Goal: Transaction & Acquisition: Book appointment/travel/reservation

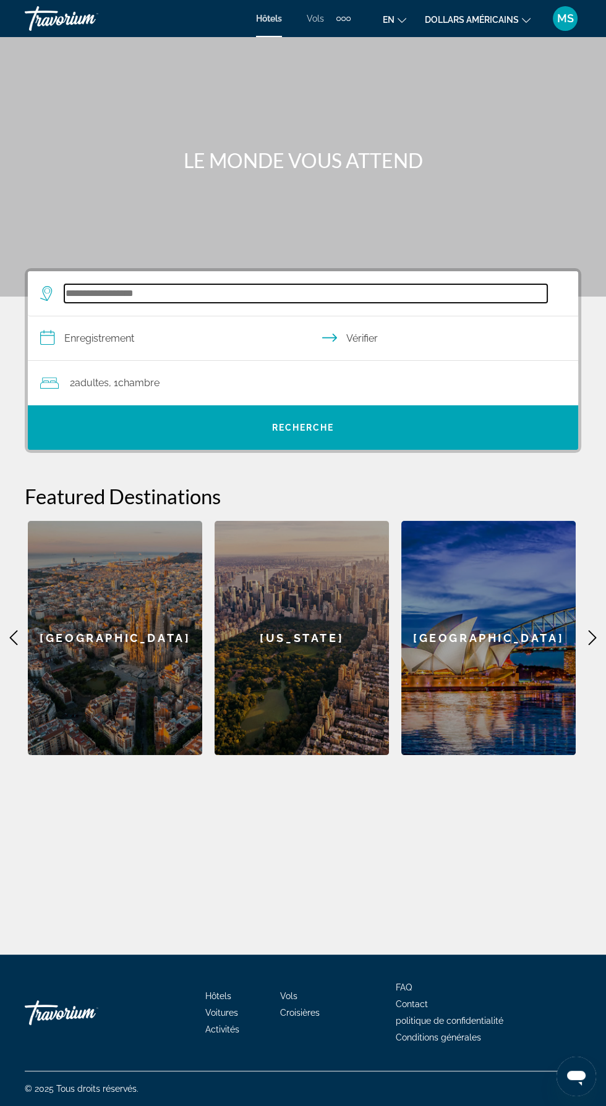
click at [95, 297] on input "Rechercher une destination hôtelière" at bounding box center [305, 293] width 483 height 19
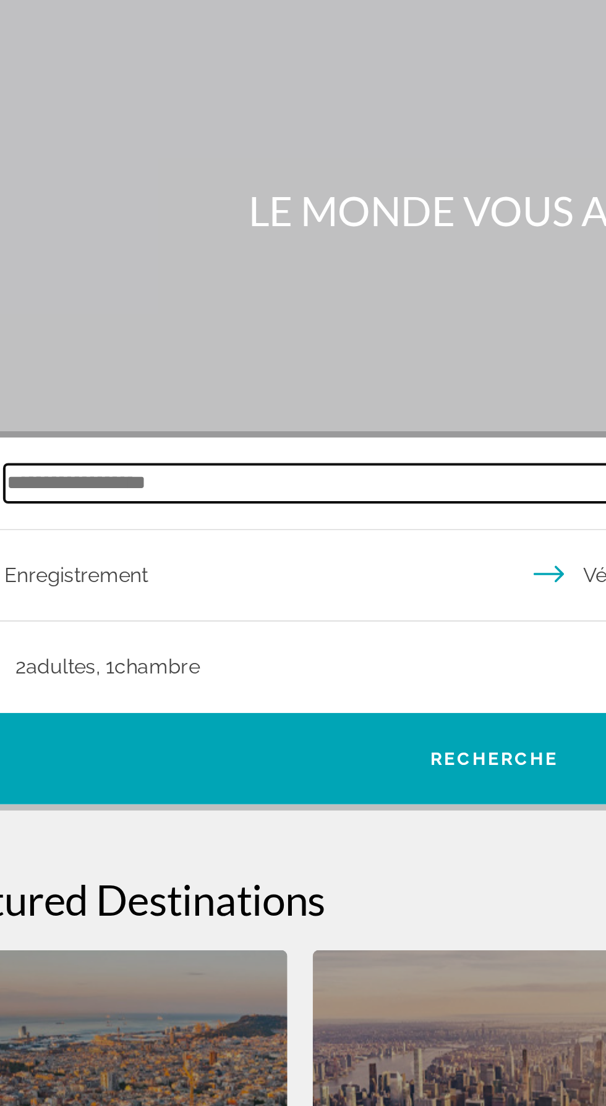
scroll to position [88, 0]
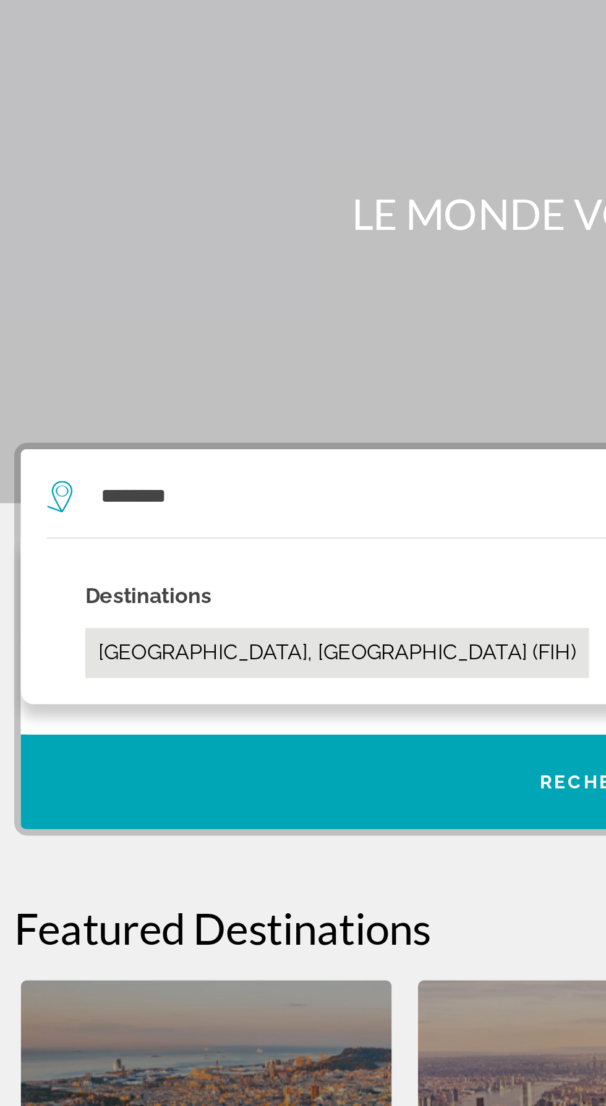
click at [119, 355] on button "[GEOGRAPHIC_DATA], [GEOGRAPHIC_DATA] (FIH)" at bounding box center [176, 366] width 237 height 23
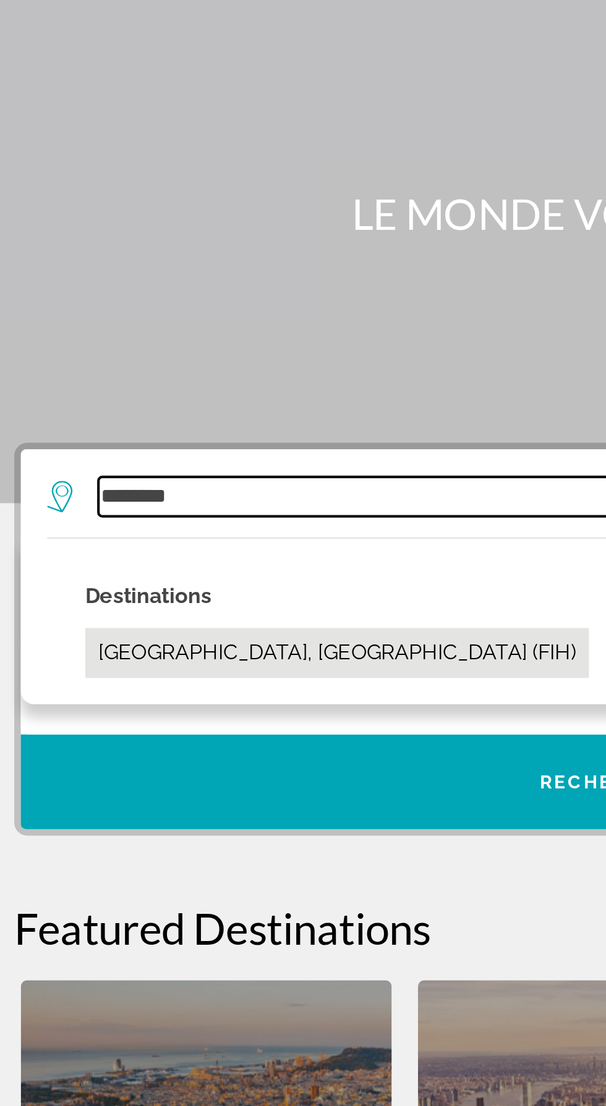
type input "**********"
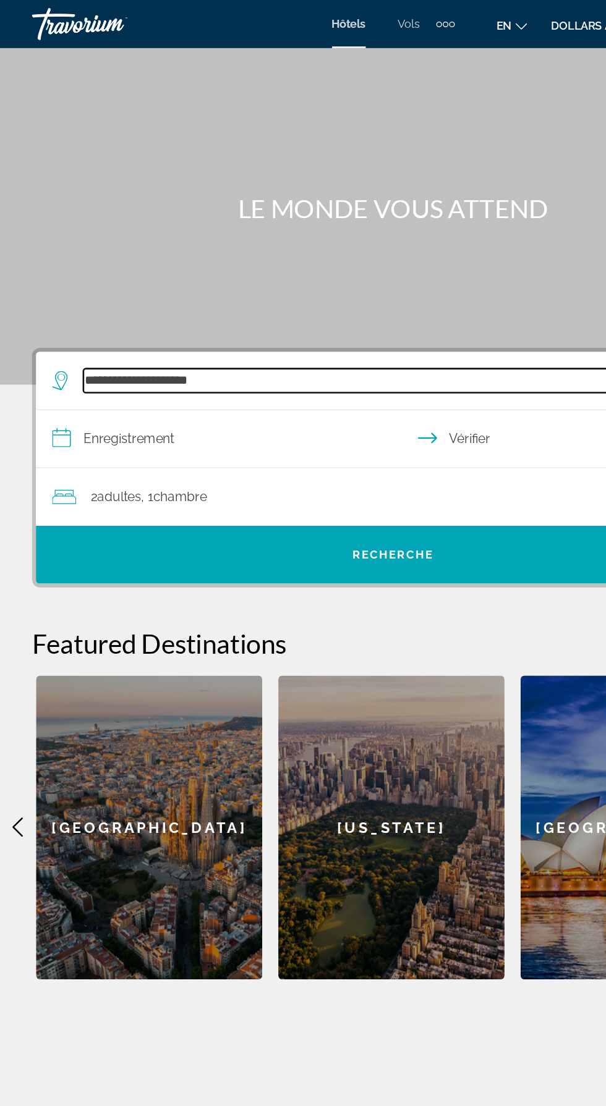
scroll to position [87, 0]
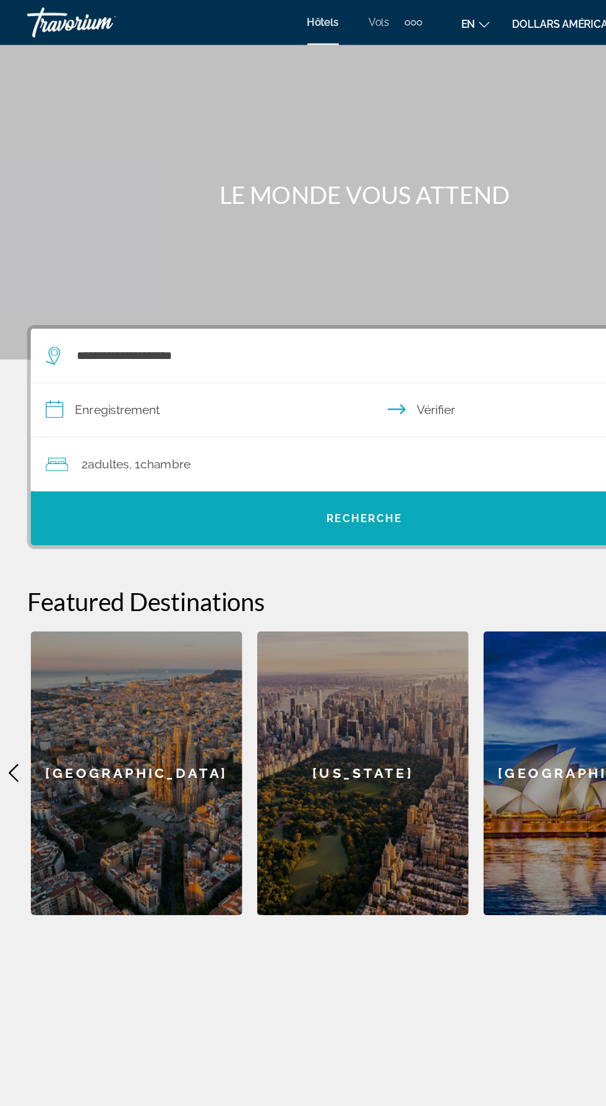
click at [320, 423] on font "Recherche" at bounding box center [303, 428] width 62 height 10
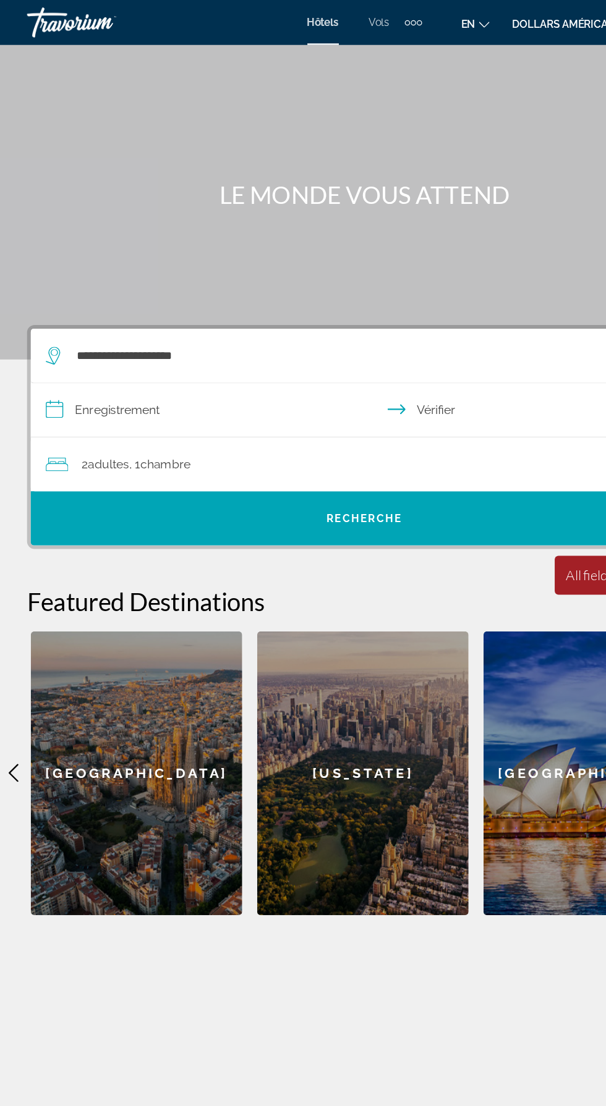
click at [82, 316] on input "**********" at bounding box center [305, 340] width 555 height 48
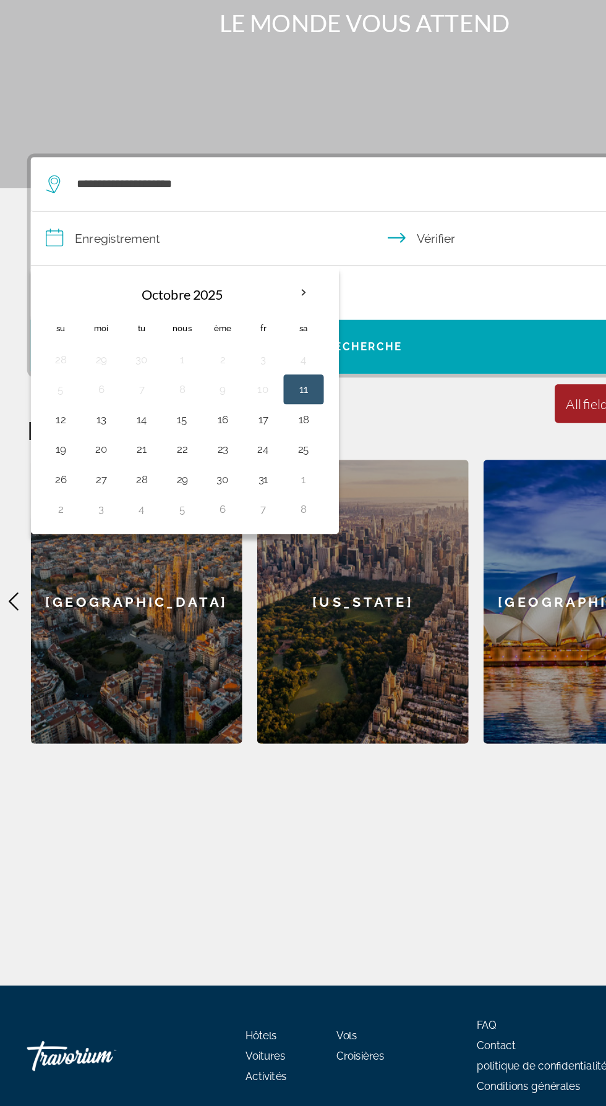
click at [247, 370] on th "Mois prochain" at bounding box center [252, 383] width 33 height 27
click at [250, 370] on th "Mois prochain" at bounding box center [252, 383] width 33 height 27
click at [260, 370] on th "Mois prochain" at bounding box center [252, 383] width 33 height 27
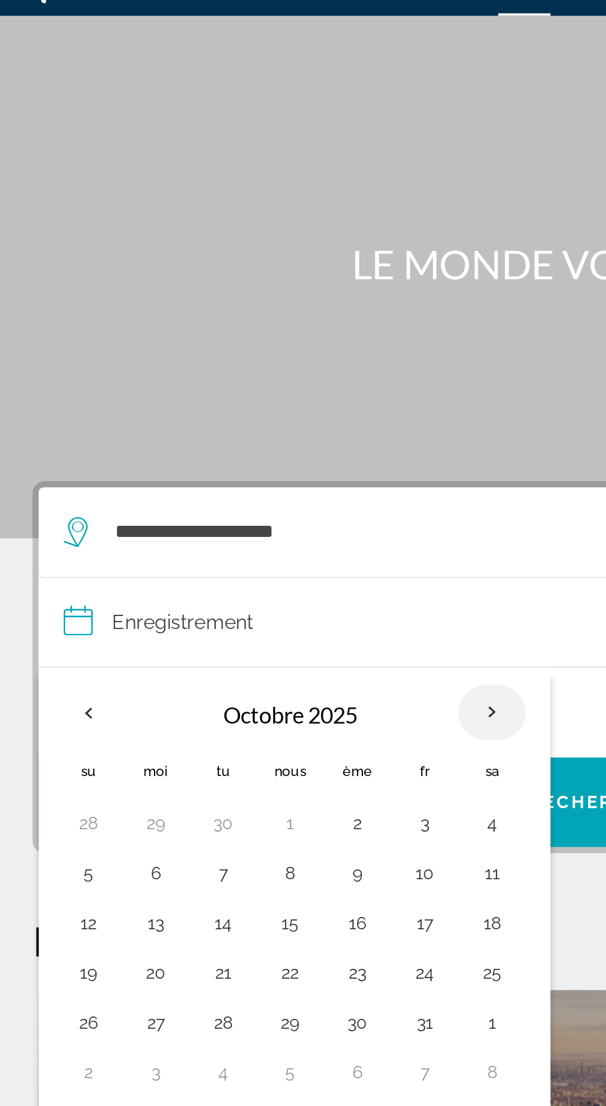
scroll to position [0, 0]
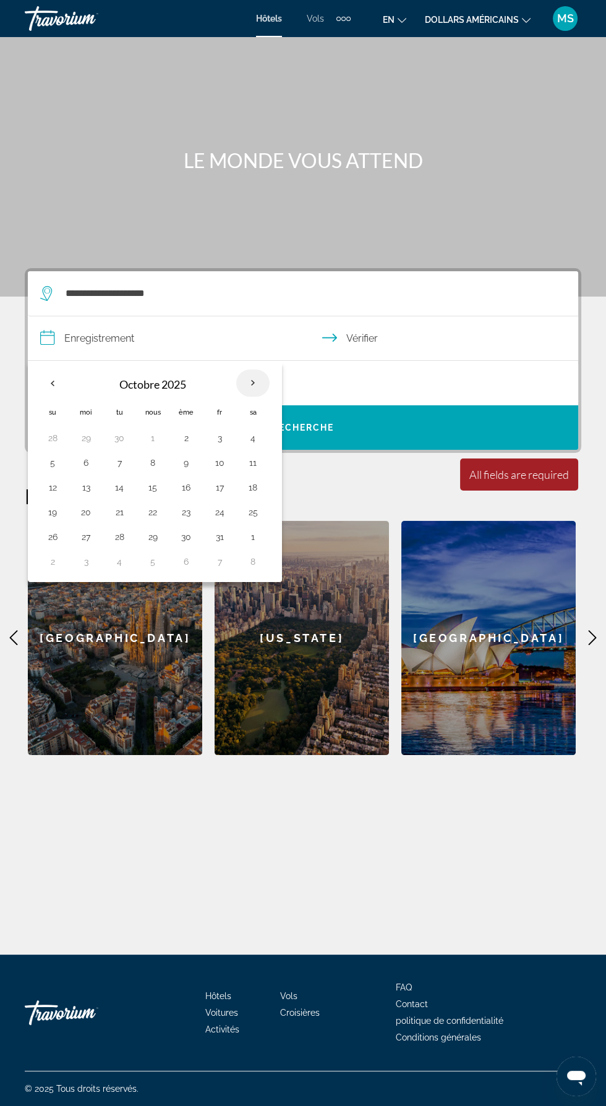
click at [247, 385] on th "Mois prochain" at bounding box center [252, 383] width 33 height 27
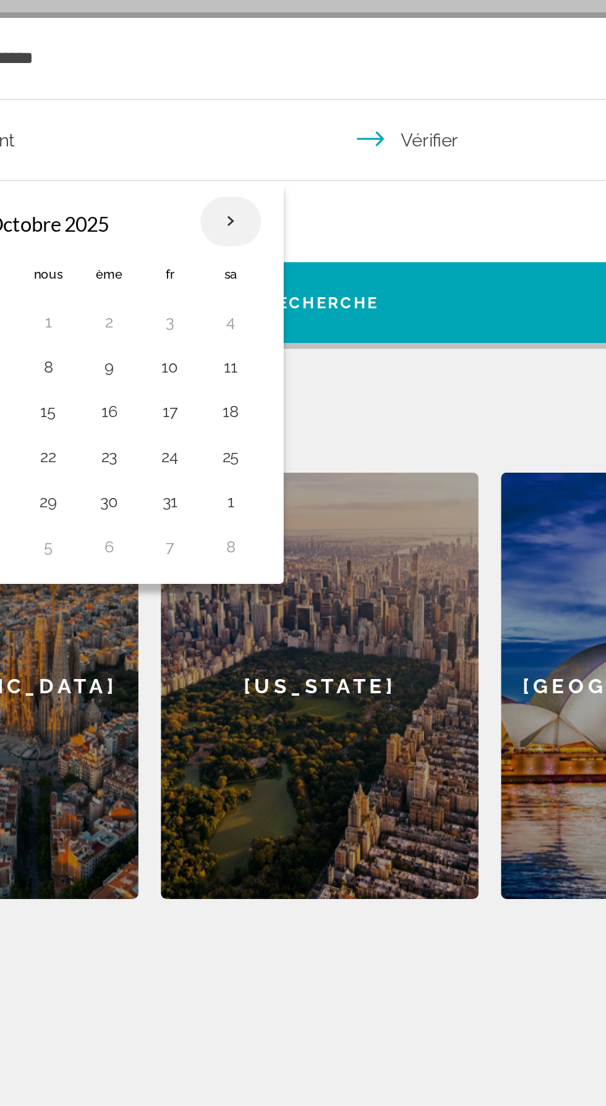
scroll to position [4, 0]
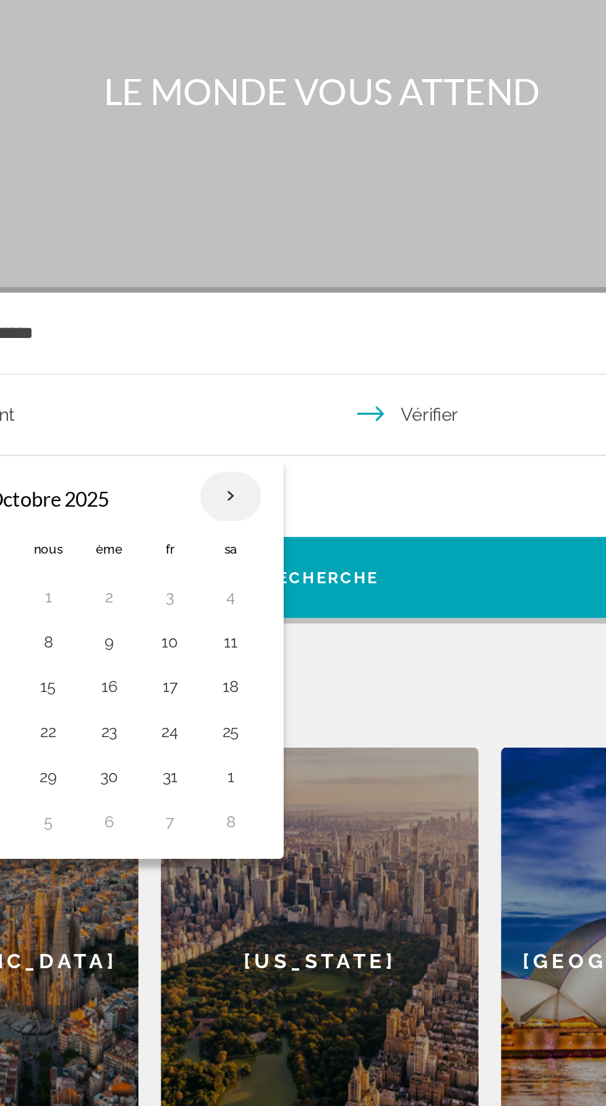
click at [250, 380] on th "Mois prochain" at bounding box center [252, 383] width 33 height 27
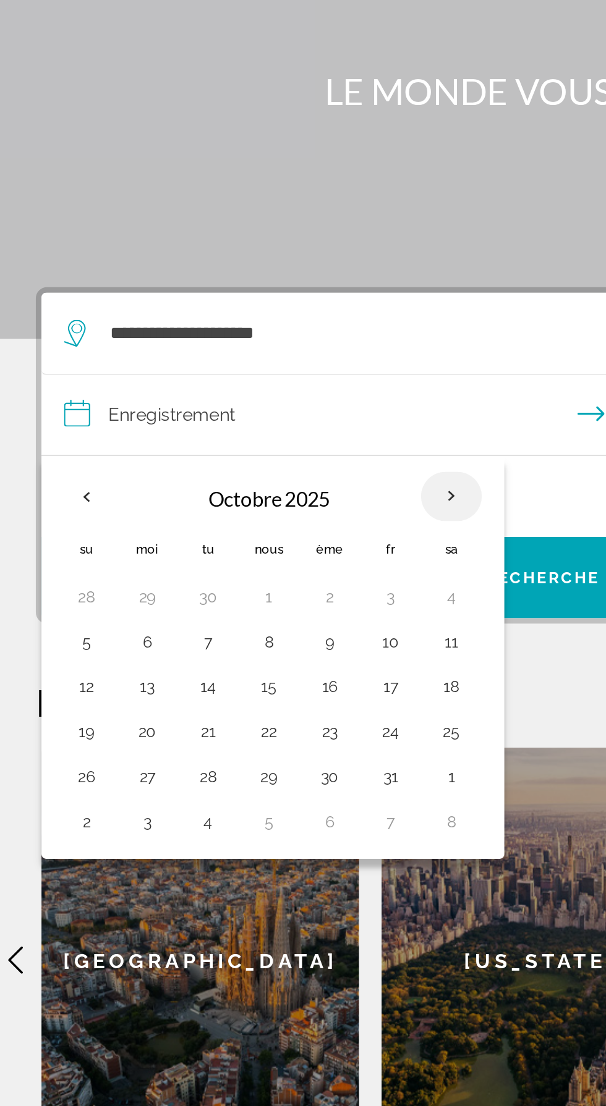
click at [247, 387] on th "Mois prochain" at bounding box center [252, 383] width 33 height 27
click at [245, 383] on th "Mois prochain" at bounding box center [252, 383] width 33 height 27
click at [252, 380] on th "Mois prochain" at bounding box center [252, 383] width 33 height 27
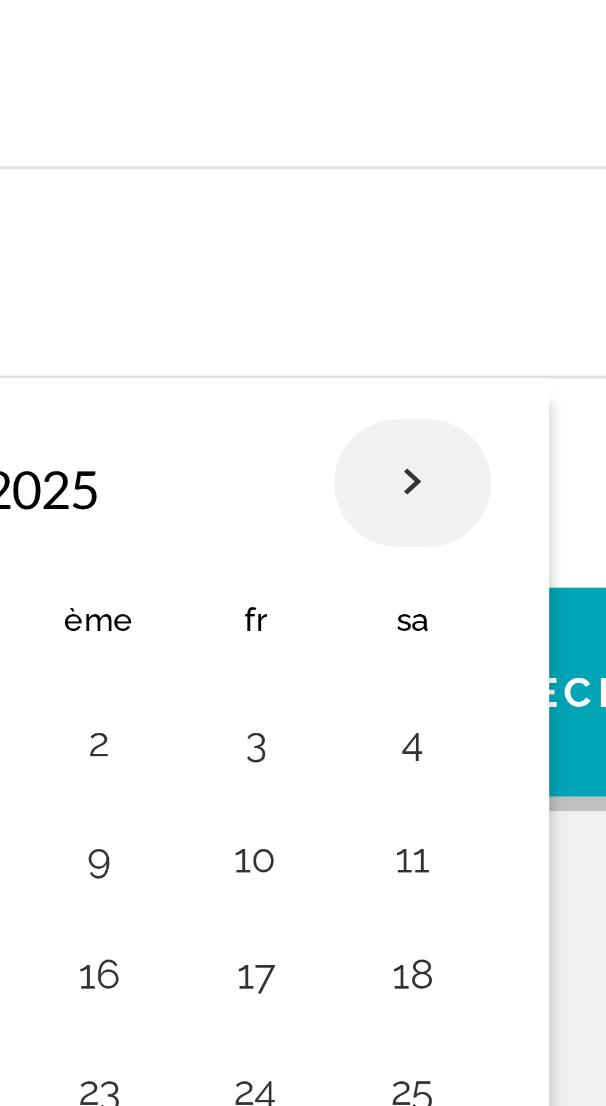
click at [248, 381] on th "Mois prochain" at bounding box center [252, 383] width 33 height 27
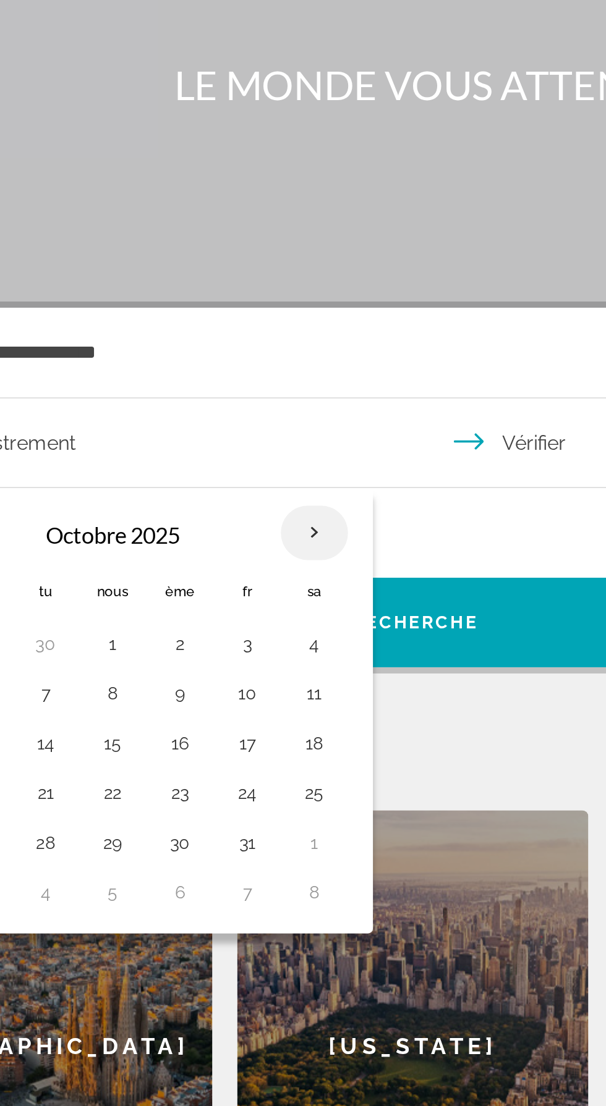
scroll to position [0, 0]
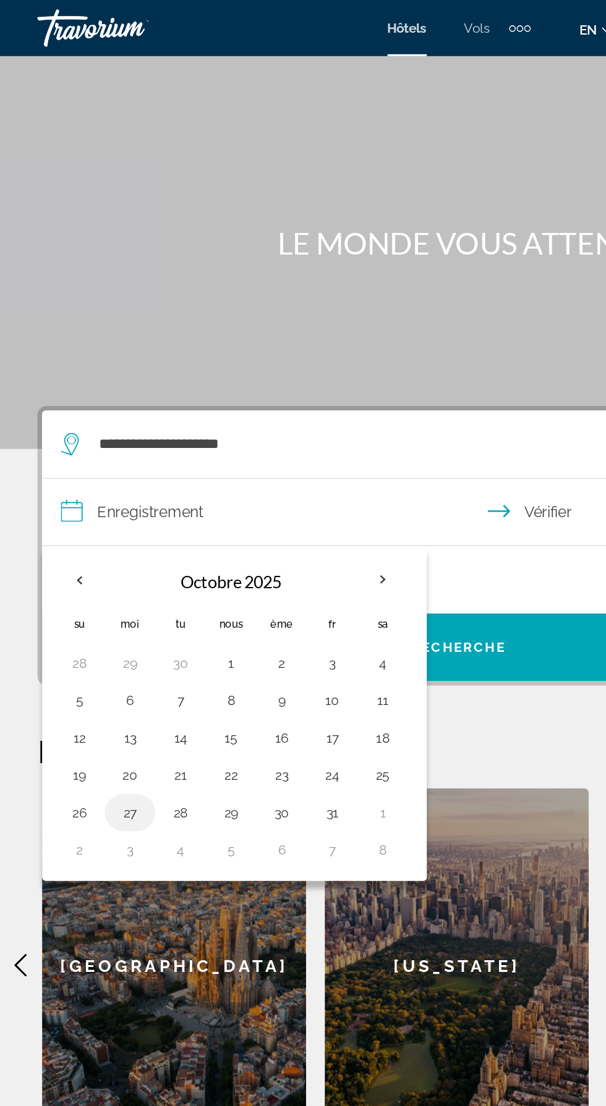
click at [78, 541] on button "27" at bounding box center [86, 536] width 20 height 17
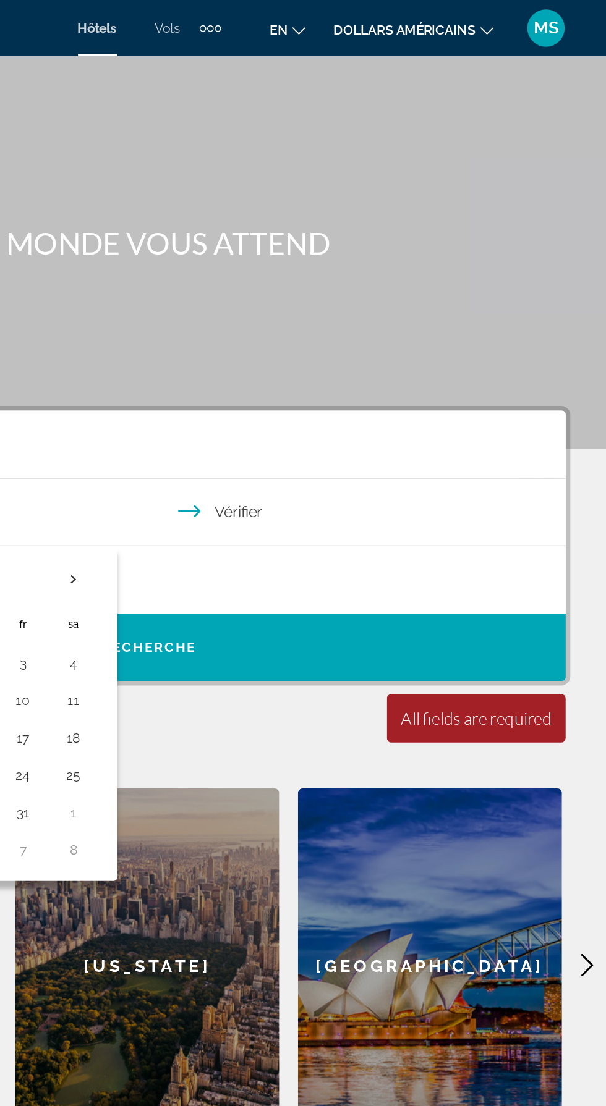
click at [363, 332] on input "**********" at bounding box center [305, 340] width 555 height 48
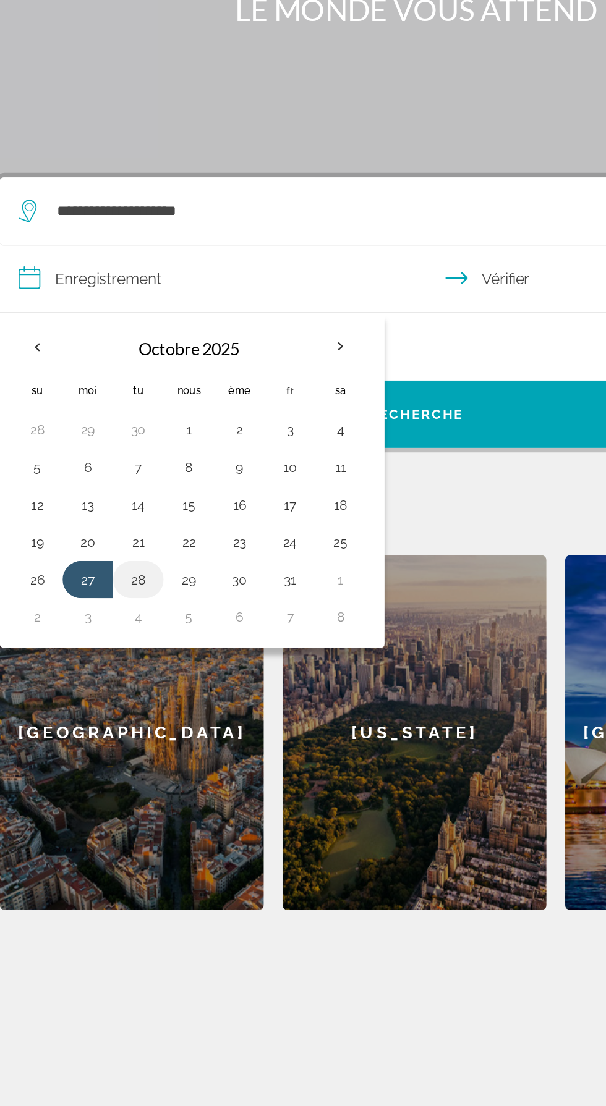
click at [116, 538] on button "28" at bounding box center [119, 536] width 20 height 17
type input "**********"
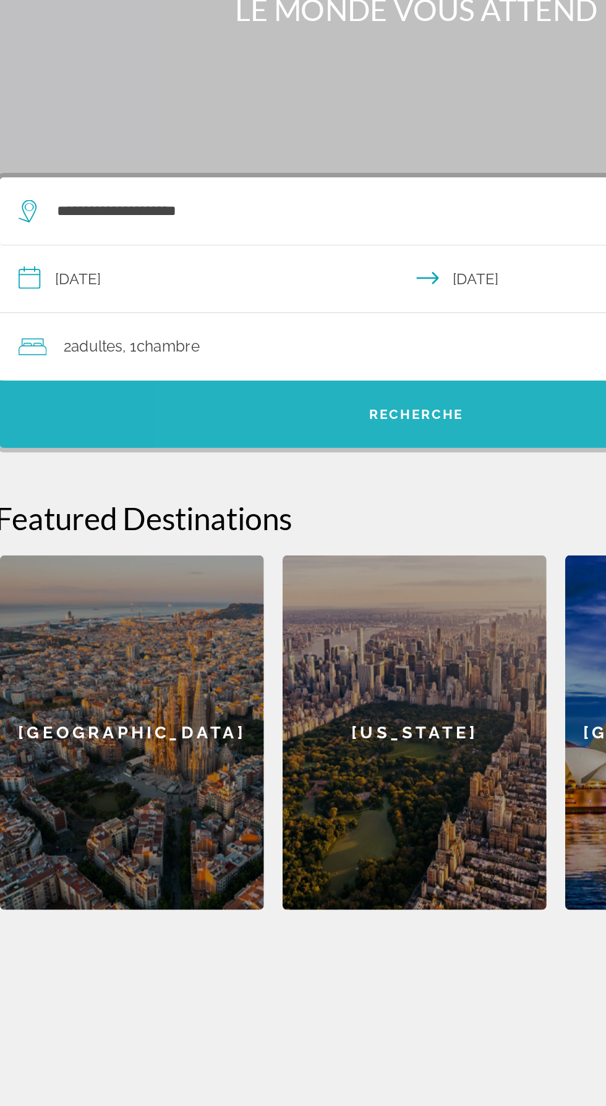
click at [303, 437] on span "Recherche" at bounding box center [303, 428] width 550 height 30
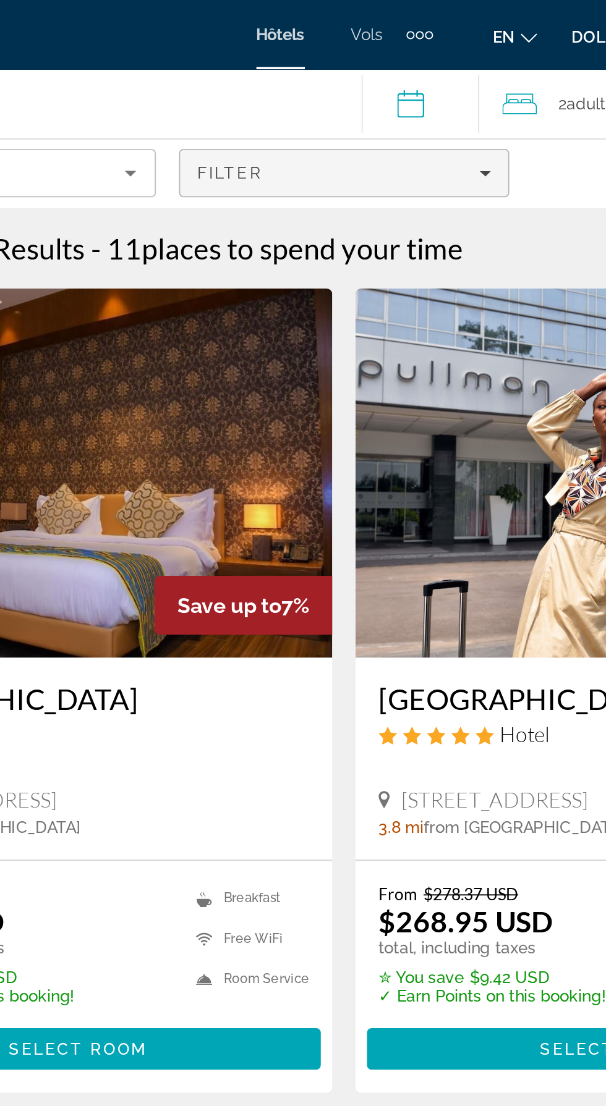
click at [373, 96] on div "Filter" at bounding box center [303, 93] width 158 height 10
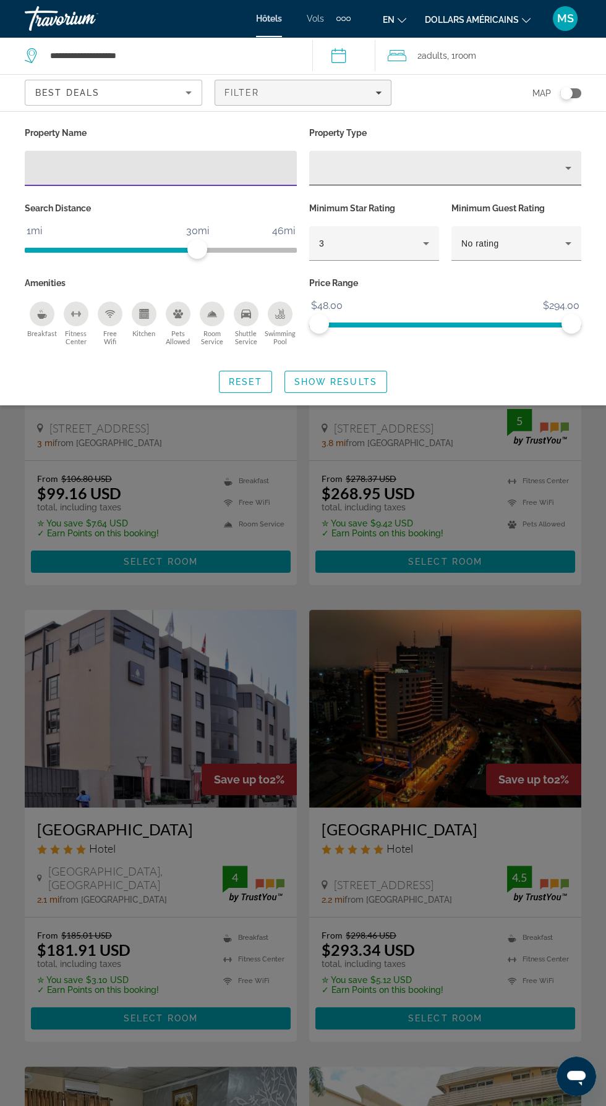
click at [541, 169] on div "Property type" at bounding box center [442, 168] width 246 height 15
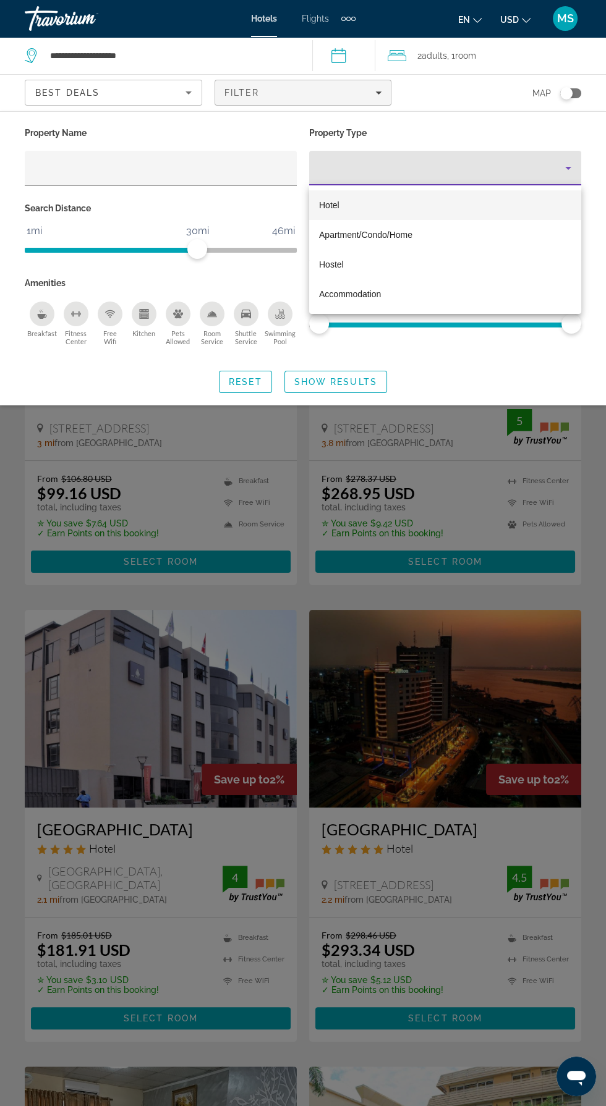
click at [244, 314] on div at bounding box center [303, 553] width 606 height 1106
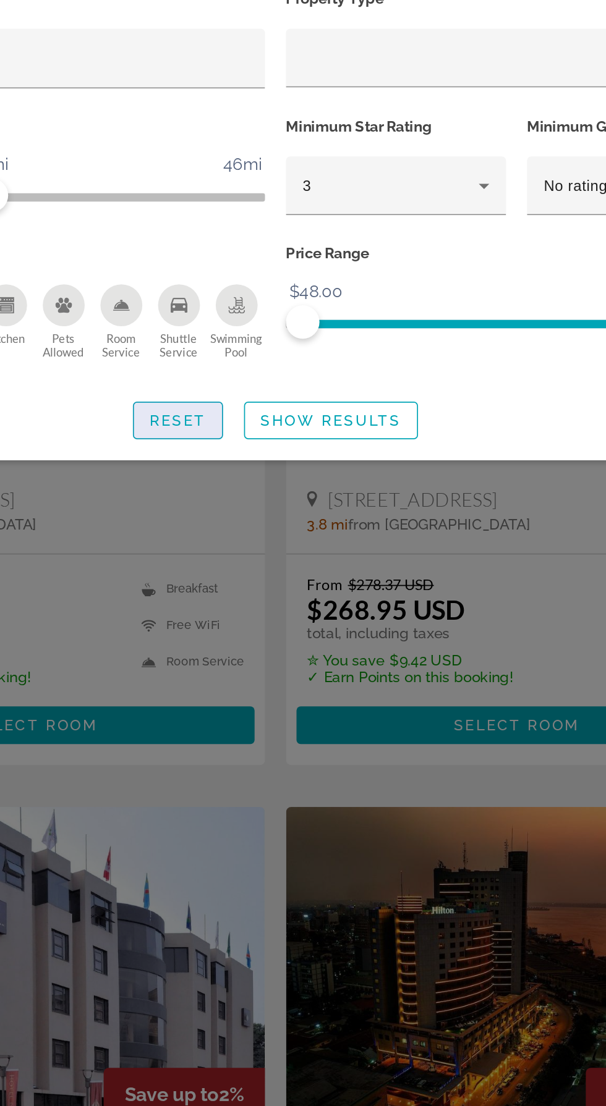
click at [242, 378] on span "Reset" at bounding box center [245, 382] width 33 height 10
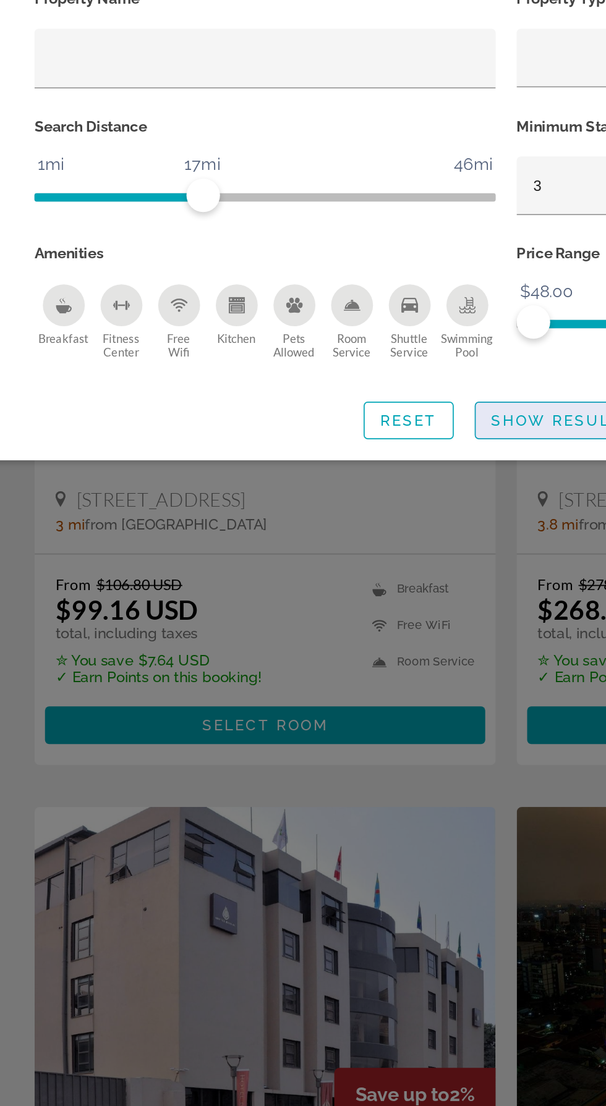
click at [324, 381] on span "Show Results" at bounding box center [335, 382] width 83 height 10
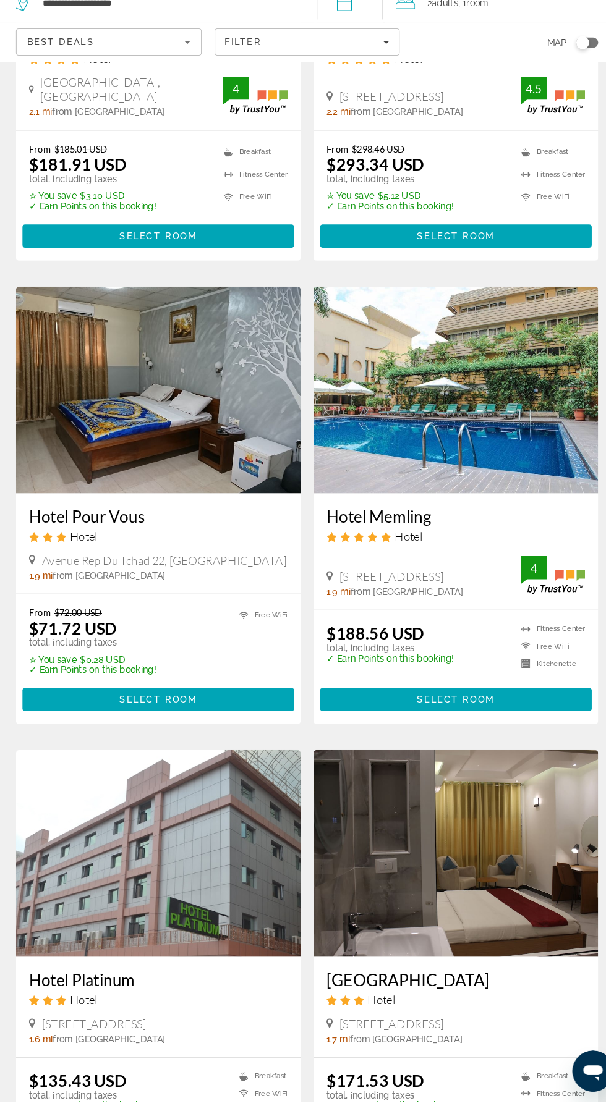
scroll to position [744, 0]
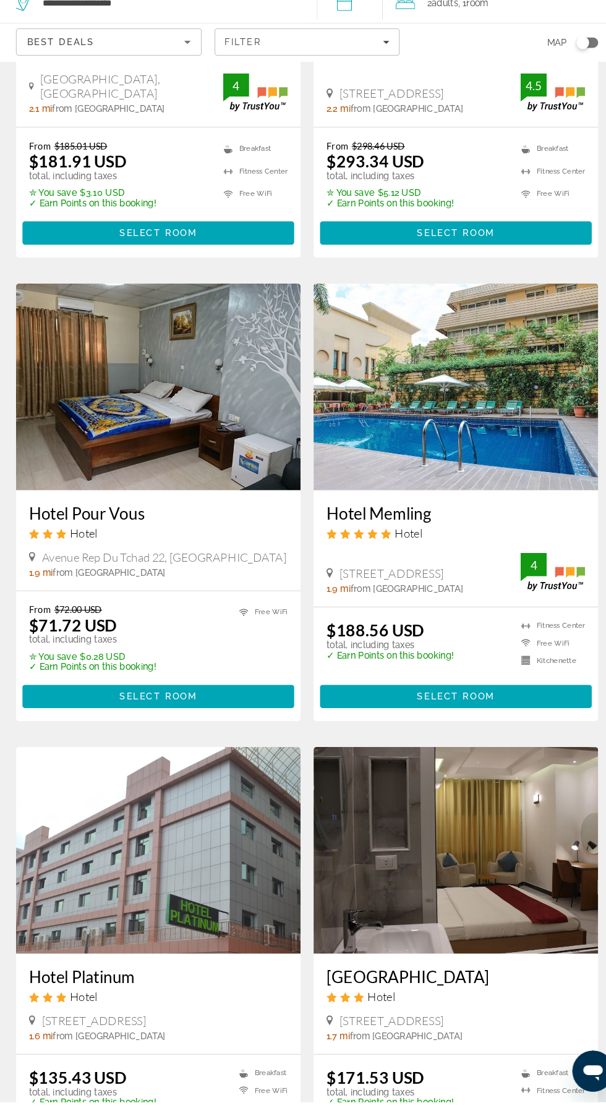
click at [169, 438] on img "Main content" at bounding box center [161, 422] width 272 height 198
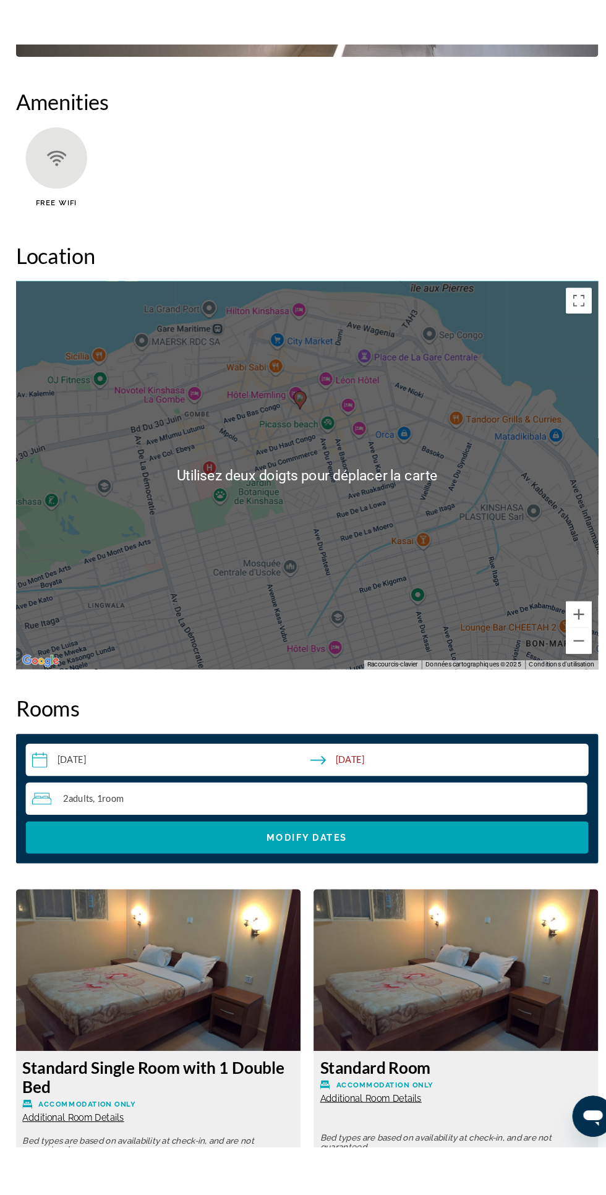
scroll to position [1347, 0]
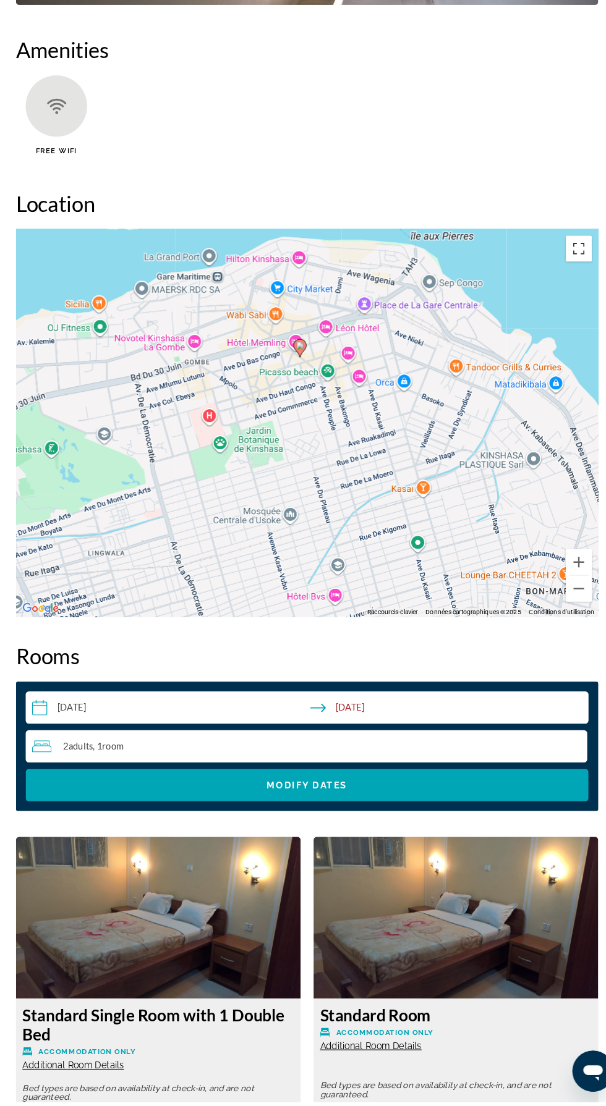
click at [555, 300] on button "Basculer en plein écran" at bounding box center [562, 290] width 25 height 25
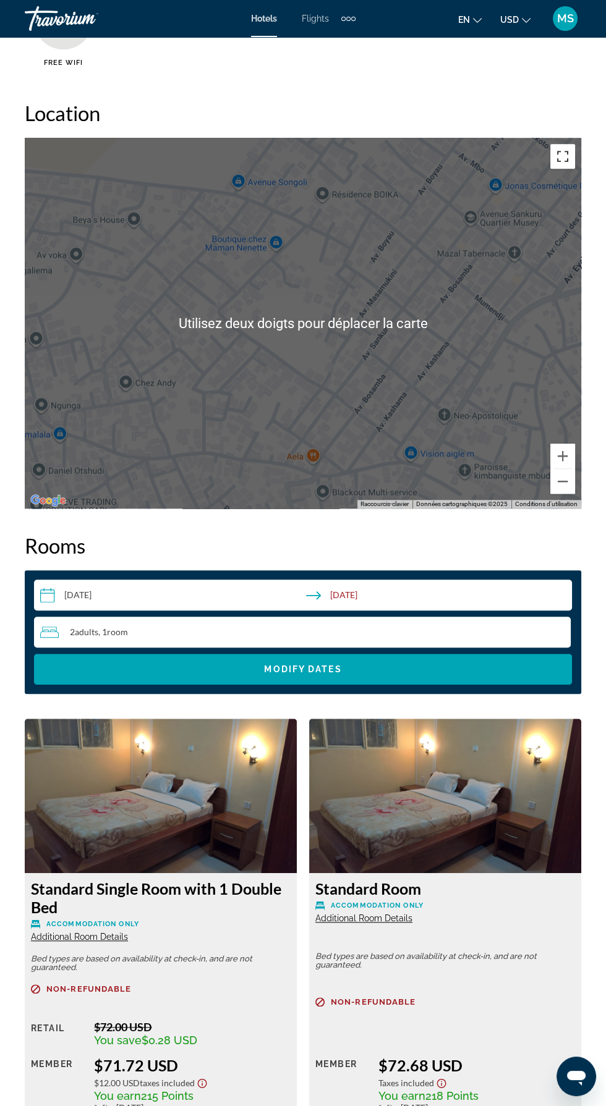
scroll to position [1487, 0]
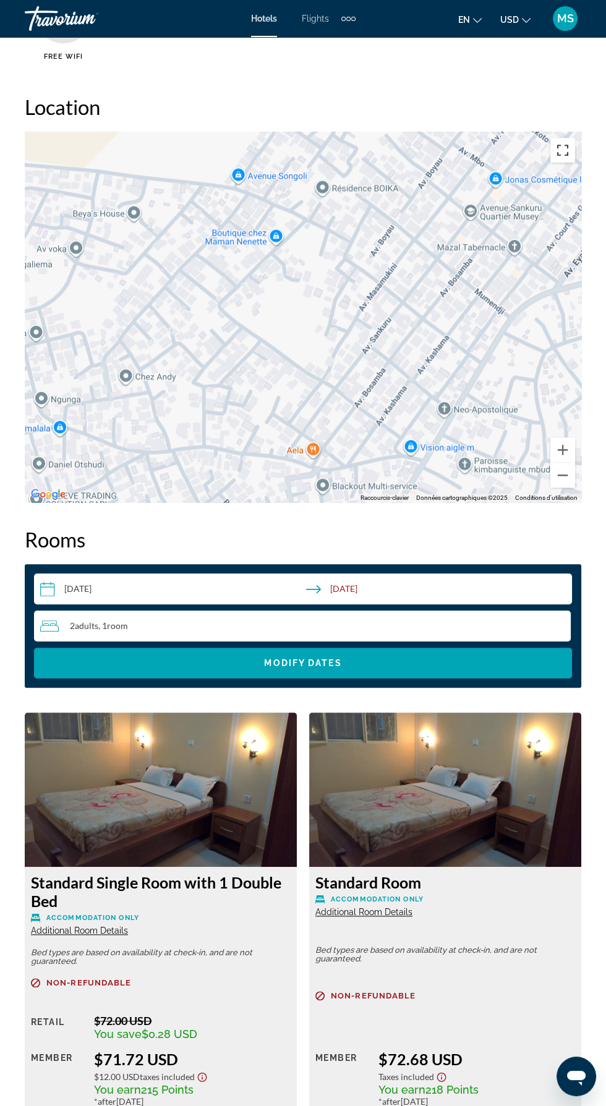
click at [566, 147] on button "Basculer en plein écran" at bounding box center [562, 150] width 25 height 25
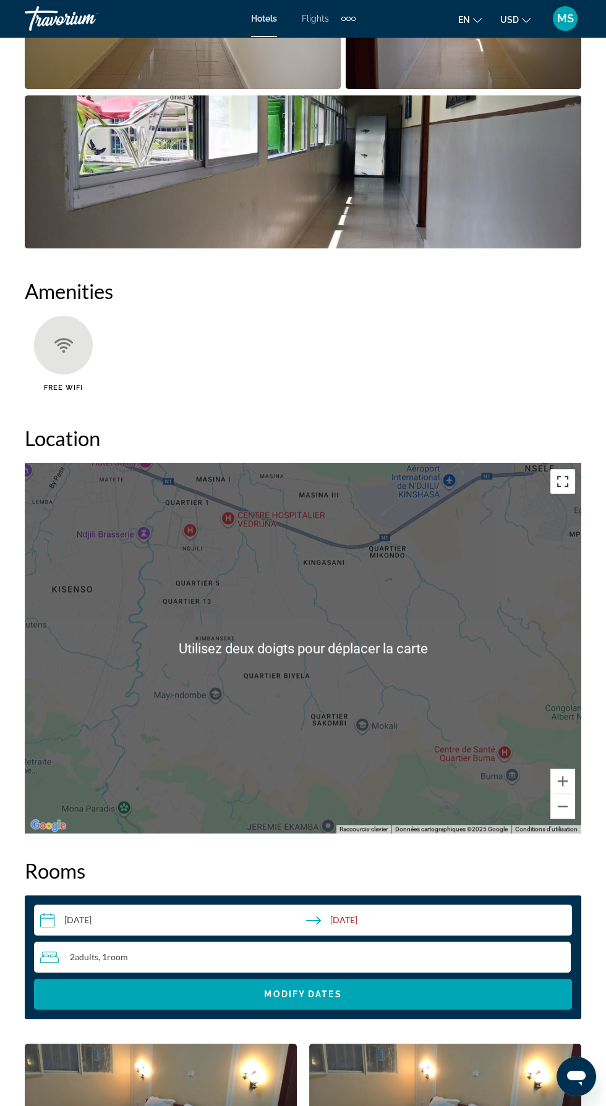
scroll to position [1153, 0]
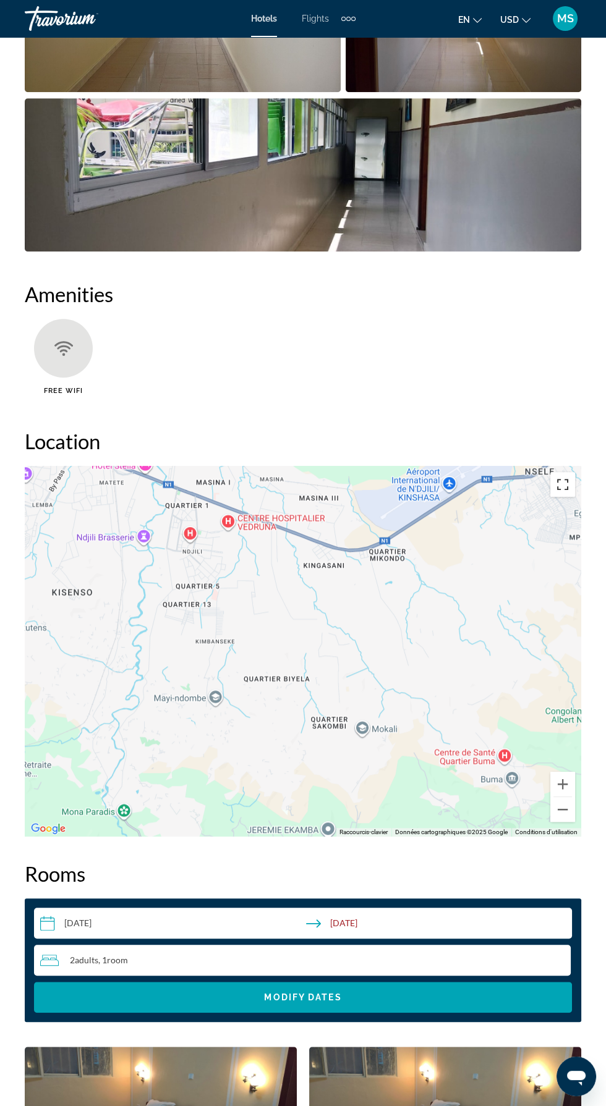
click at [561, 492] on button "Basculer en plein écran" at bounding box center [562, 484] width 25 height 25
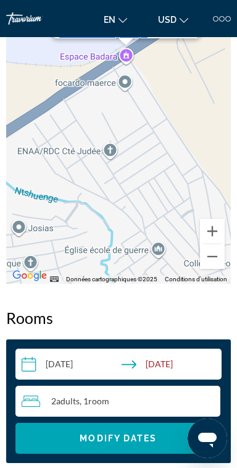
click at [112, 38] on span "Afficher sur Google Maps" at bounding box center [103, 33] width 88 height 9
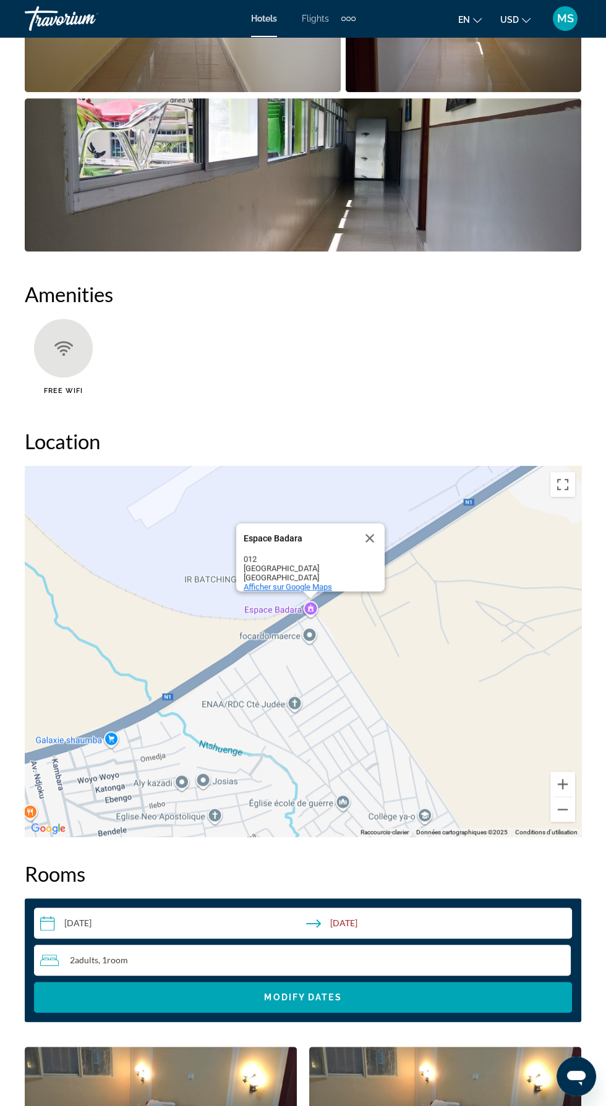
scroll to position [1160, 0]
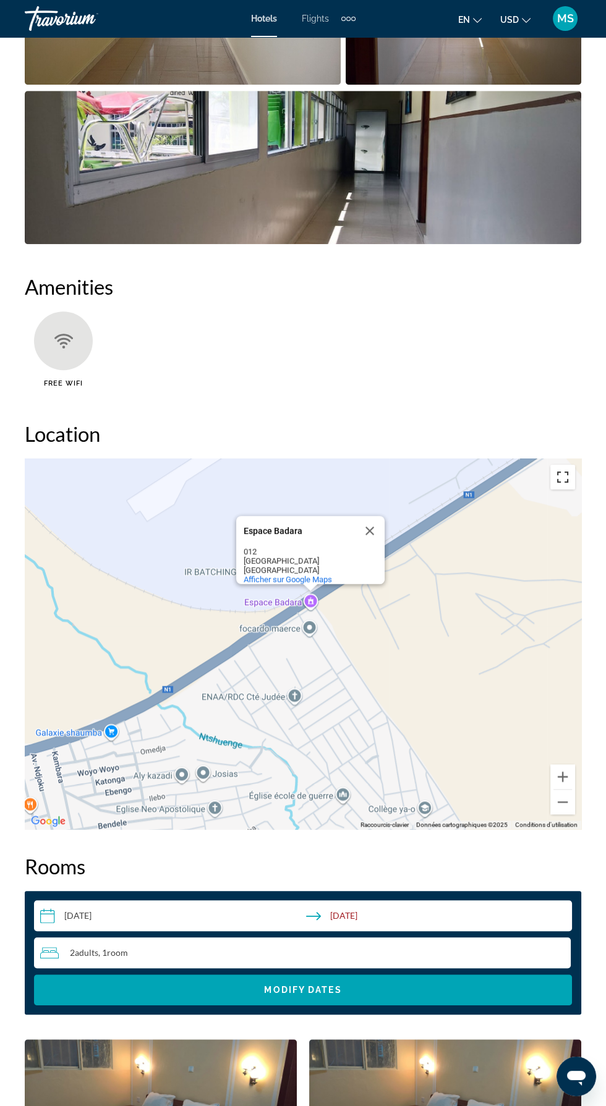
click at [561, 488] on button "Basculer en plein écran" at bounding box center [562, 477] width 25 height 25
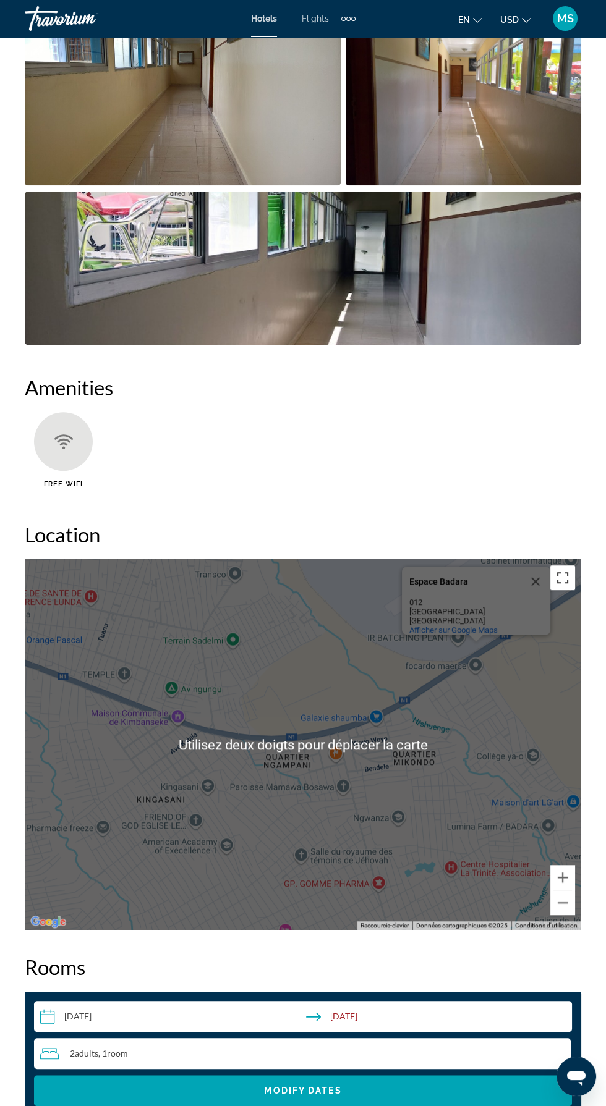
scroll to position [1060, 0]
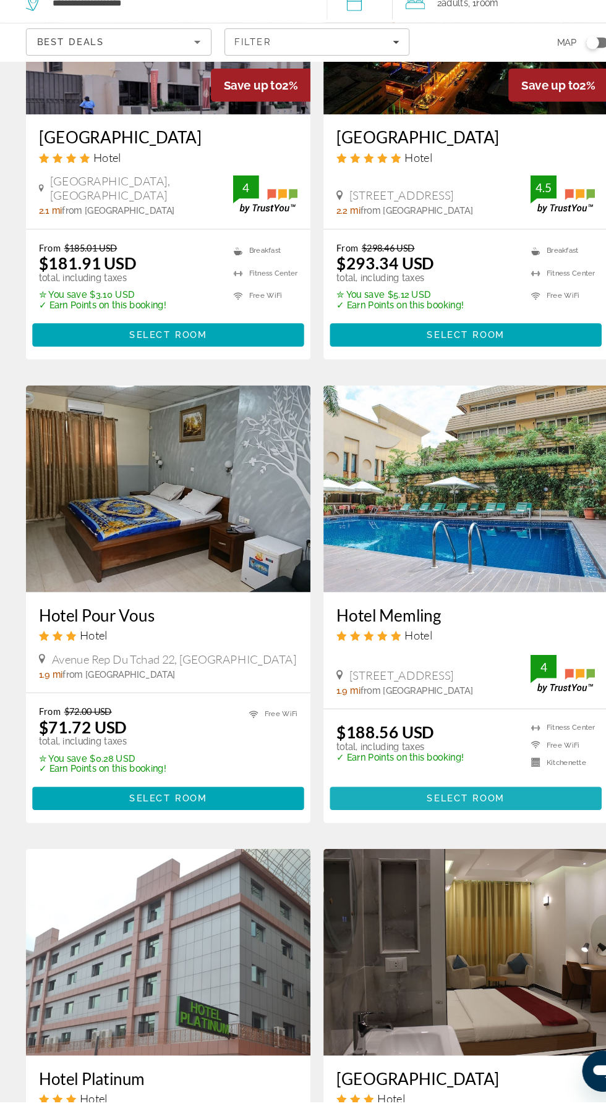
scroll to position [652, 0]
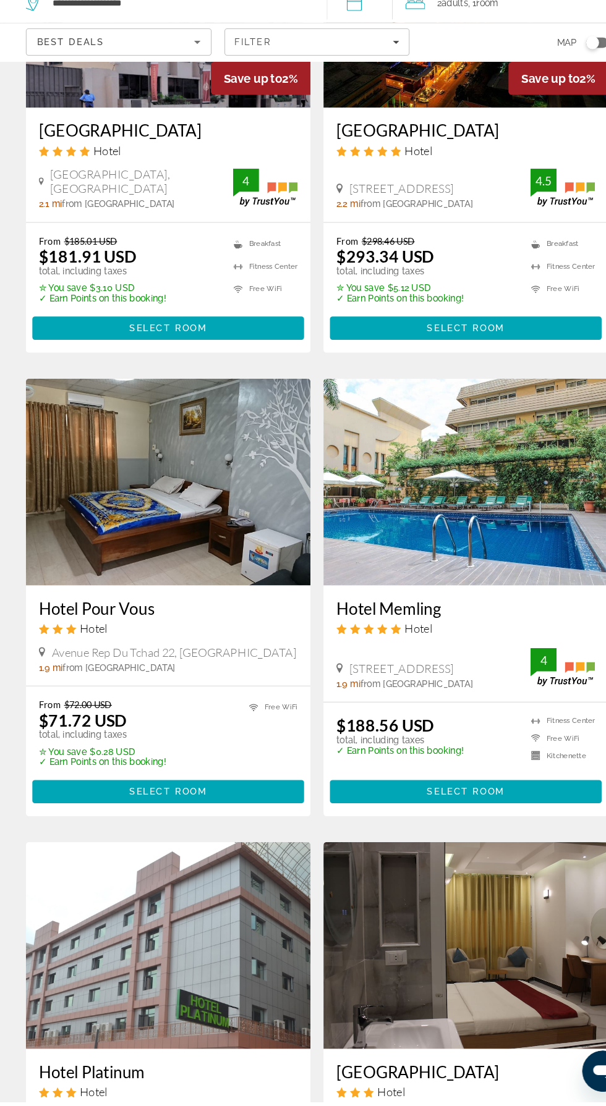
click at [148, 548] on img "Main content" at bounding box center [161, 514] width 272 height 198
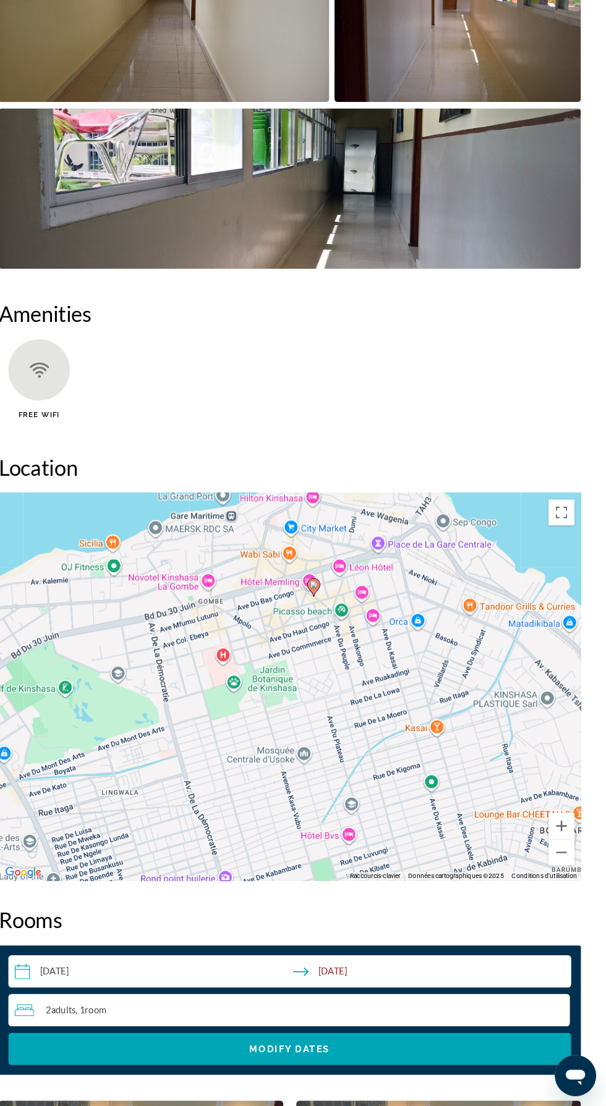
scroll to position [1098, 0]
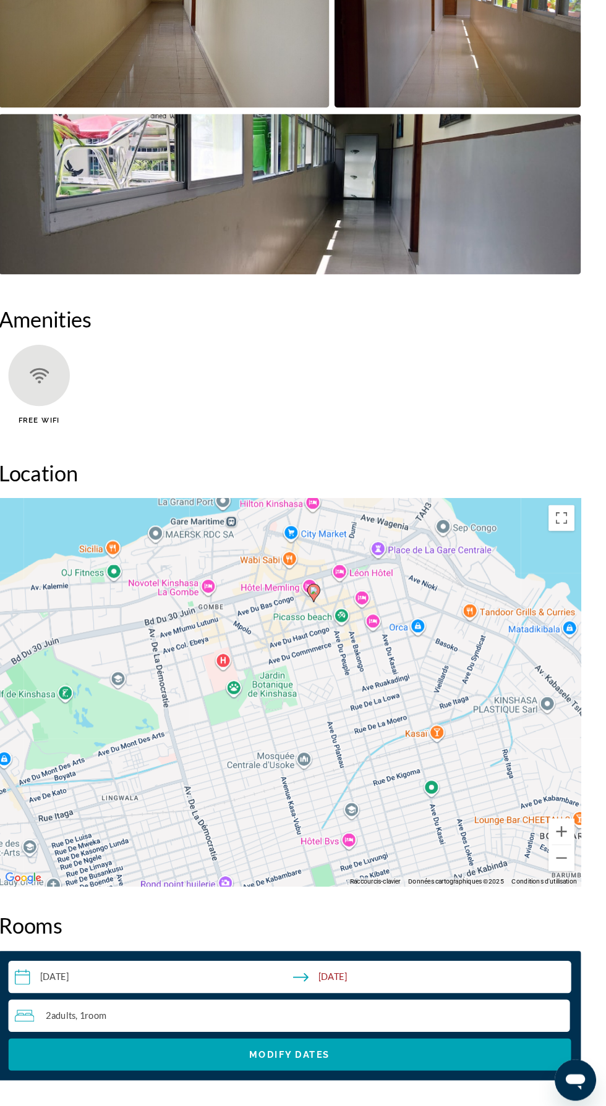
click at [325, 611] on image "Main content" at bounding box center [325, 607] width 7 height 7
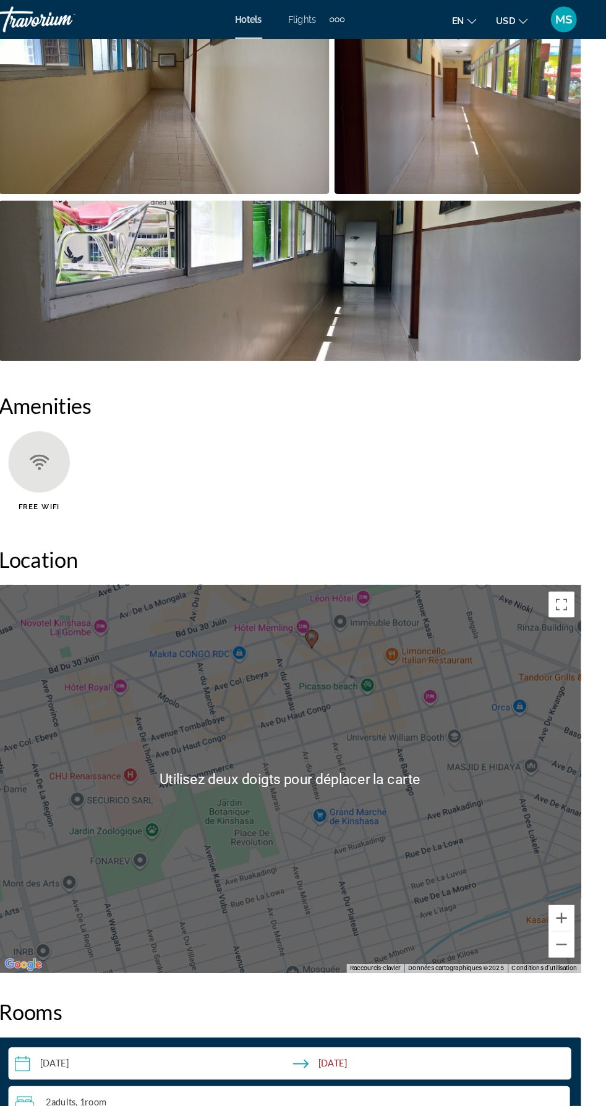
scroll to position [1031, 0]
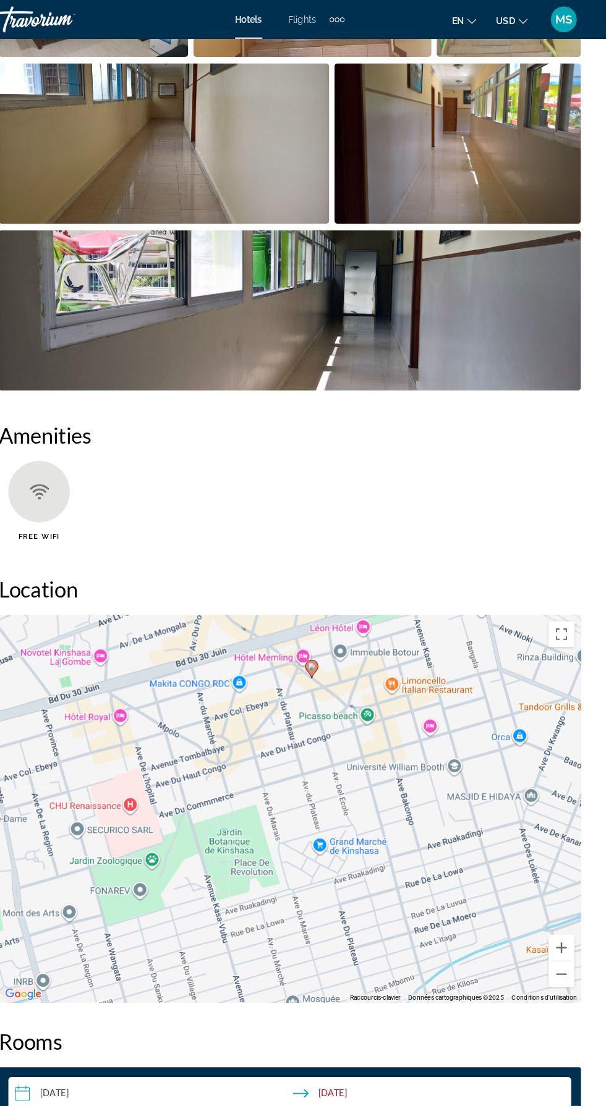
click at [556, 624] on div "Pour activer le glissement du marqueur avec le clavier, appuyez sur Alt+Entrée.…" at bounding box center [303, 773] width 556 height 371
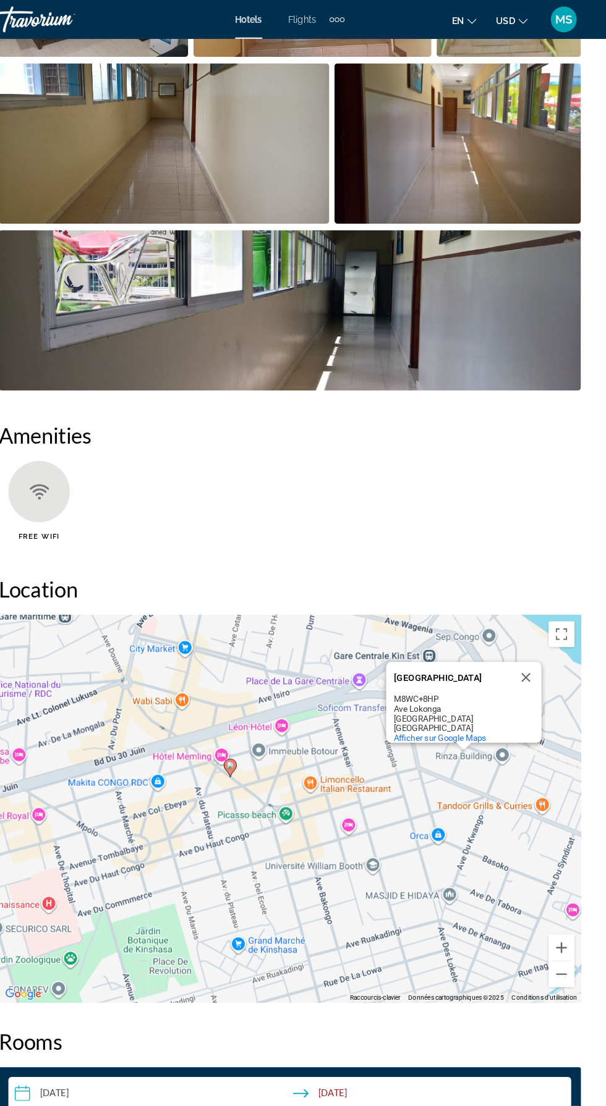
click at [245, 731] on image "Main content" at bounding box center [245, 731] width 7 height 7
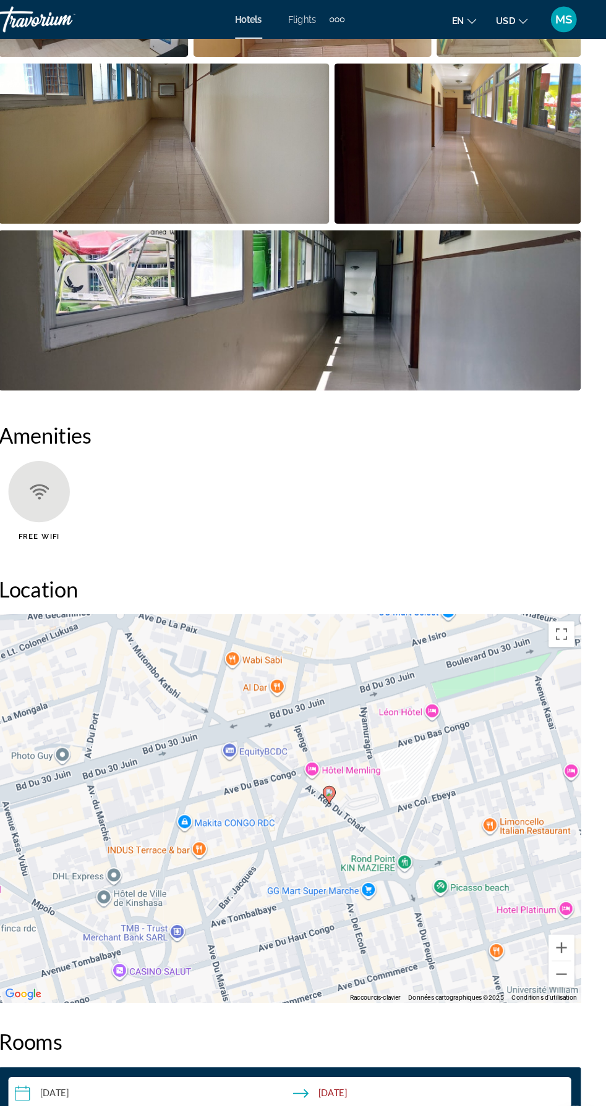
click at [340, 757] on image "Main content" at bounding box center [340, 757] width 7 height 7
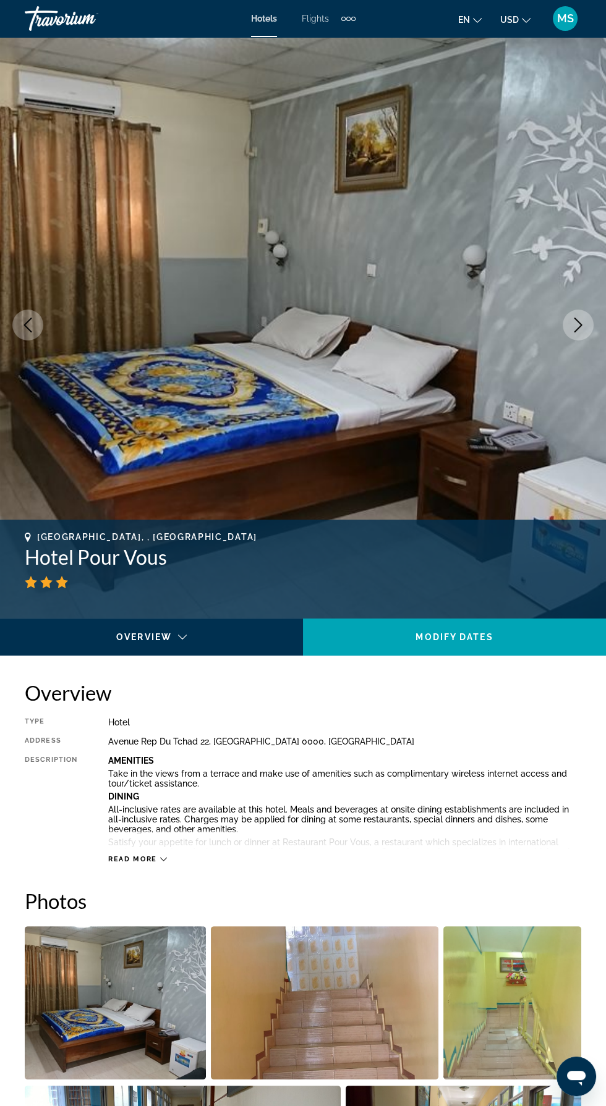
scroll to position [0, 0]
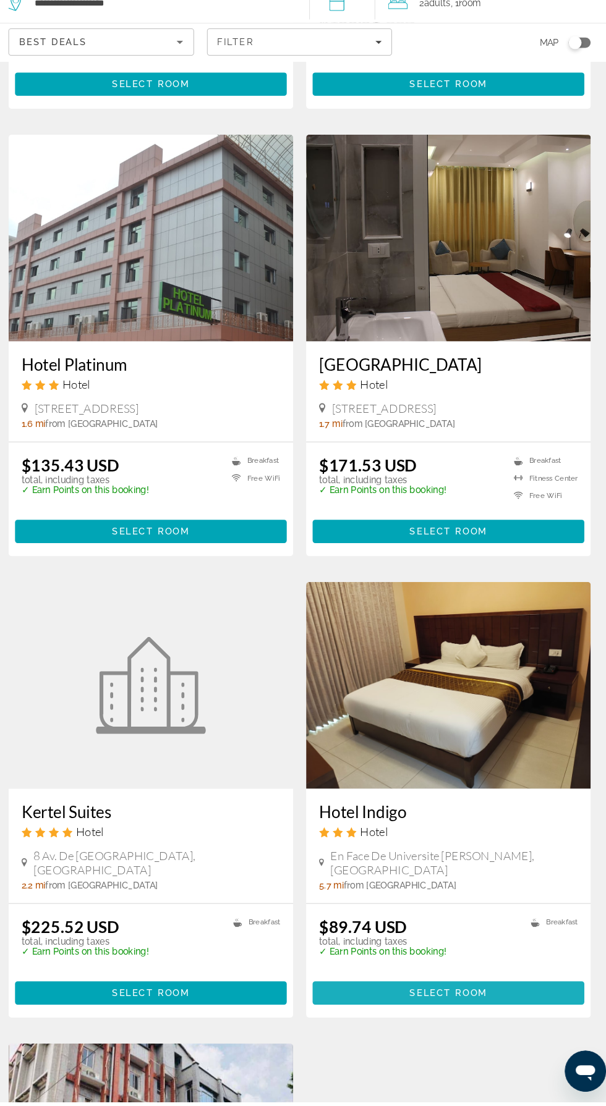
scroll to position [1329, 0]
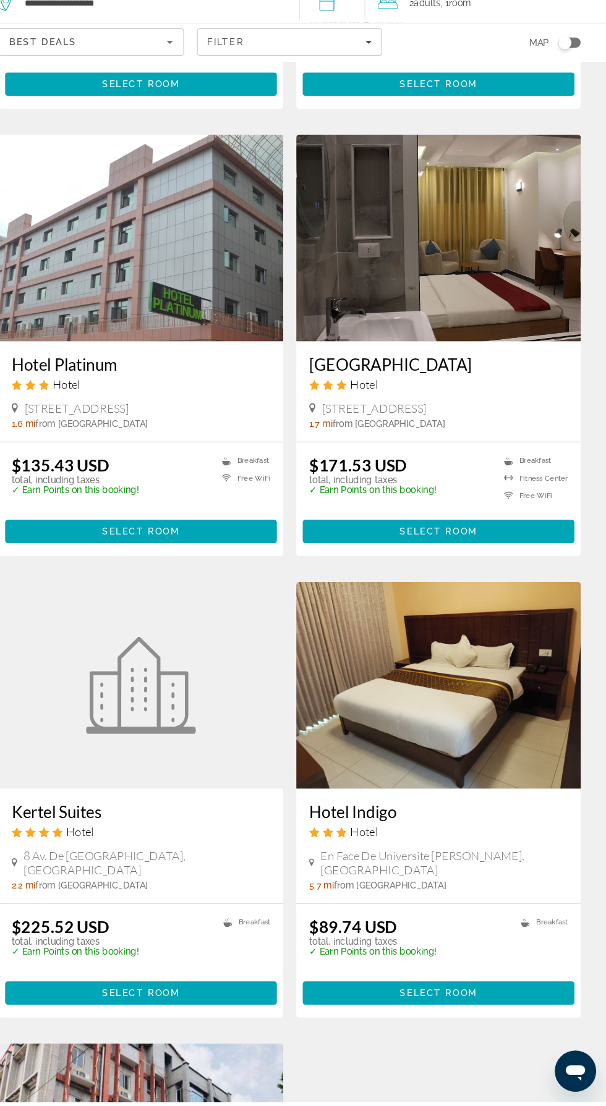
click at [464, 747] on img "Main content" at bounding box center [445, 708] width 272 height 198
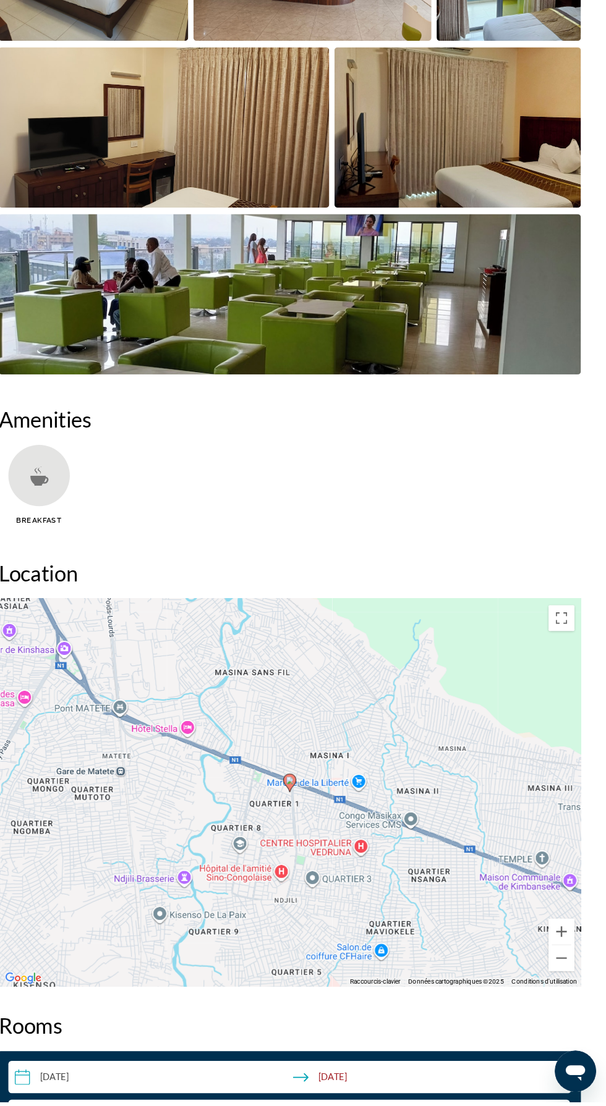
scroll to position [994, 0]
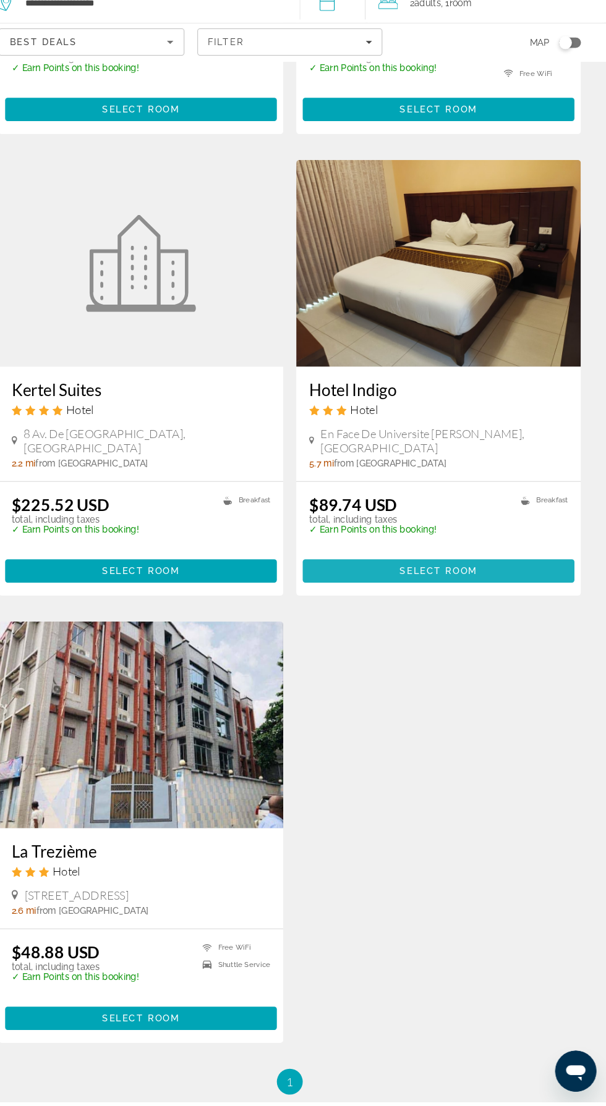
scroll to position [1798, 0]
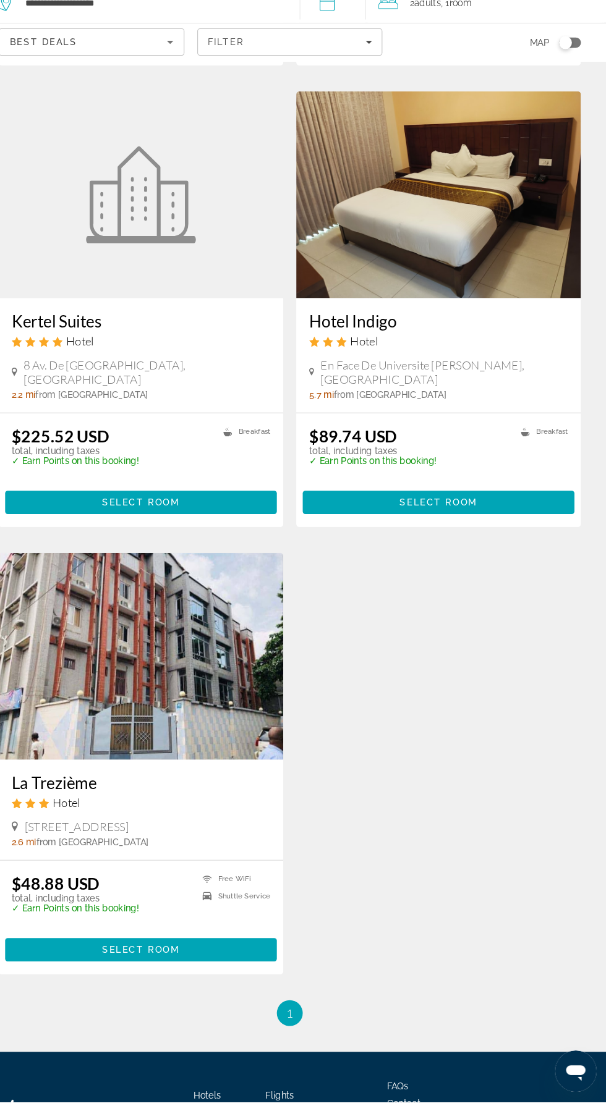
click at [150, 689] on img "Main content" at bounding box center [161, 680] width 272 height 198
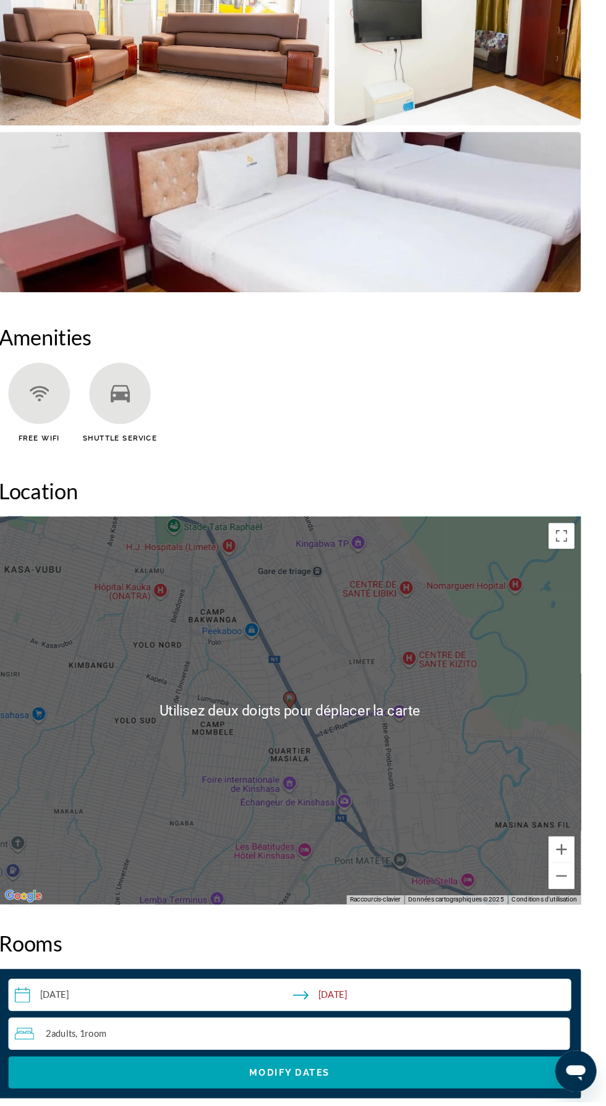
scroll to position [1109, 0]
